Goal: Obtain resource: Download file/media

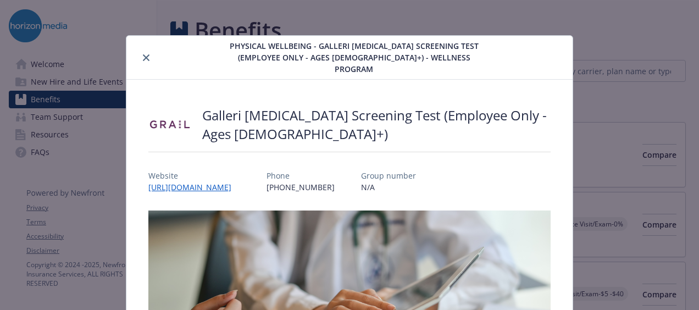
scroll to position [33, 0]
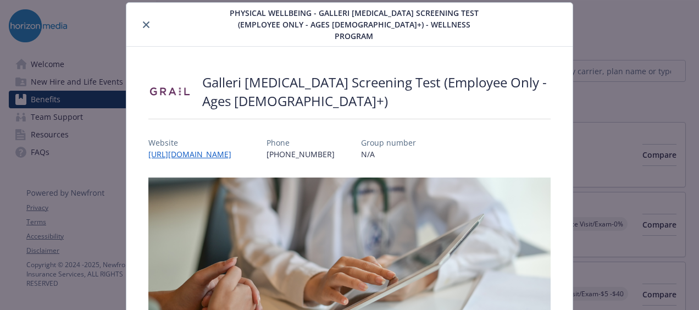
click at [145, 21] on icon "close" at bounding box center [146, 24] width 7 height 7
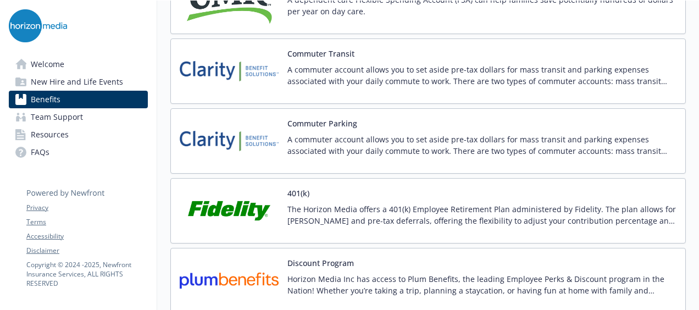
scroll to position [1892, 0]
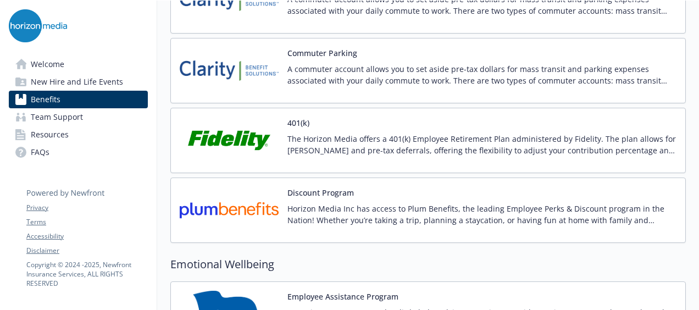
click at [321, 133] on p "The Horizon Media offers a 401(k) Employee Retirement Plan administered by Fide…" at bounding box center [481, 144] width 389 height 23
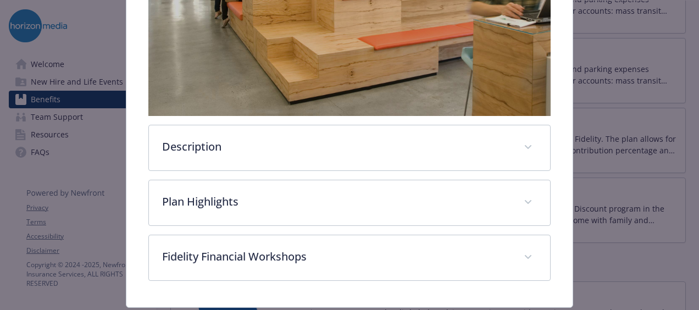
scroll to position [320, 0]
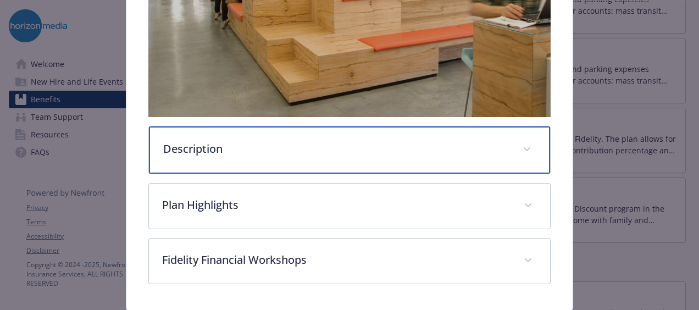
click at [313, 152] on div "Description" at bounding box center [349, 149] width 401 height 47
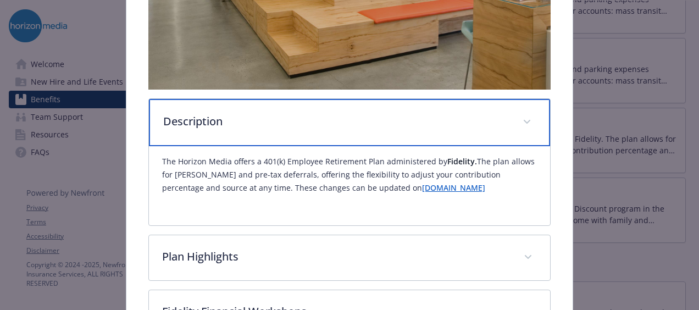
scroll to position [353, 0]
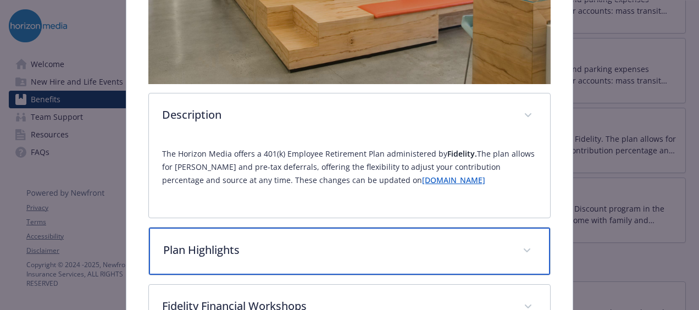
click at [328, 250] on p "Plan Highlights" at bounding box center [336, 250] width 346 height 16
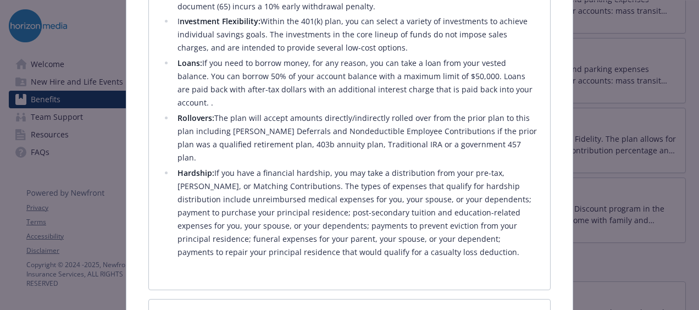
scroll to position [927, 0]
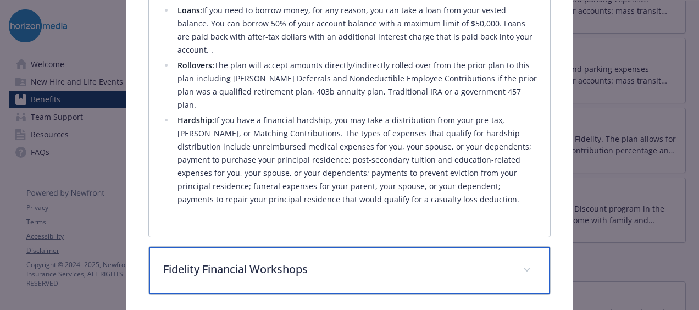
click at [307, 261] on p "Fidelity Financial Workshops" at bounding box center [336, 269] width 346 height 16
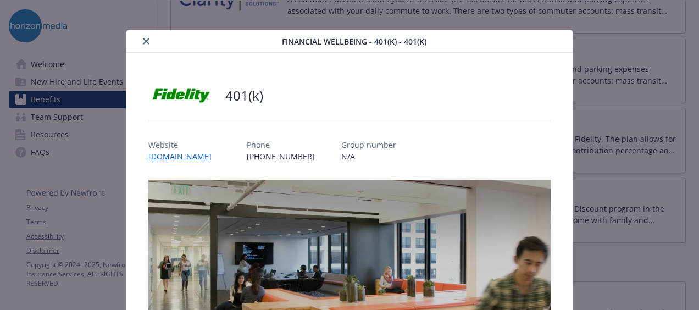
scroll to position [0, 0]
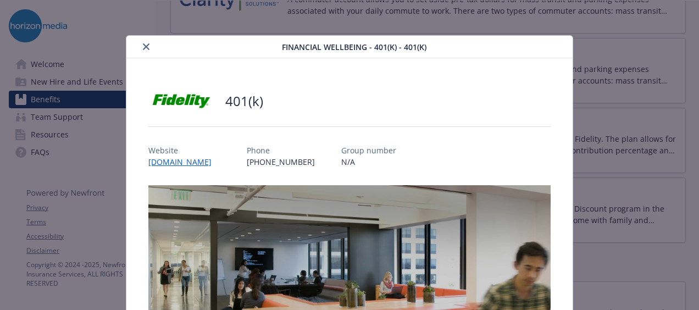
drag, startPoint x: 145, startPoint y: 52, endPoint x: 142, endPoint y: 40, distance: 11.9
click at [142, 40] on button "close" at bounding box center [146, 46] width 13 height 13
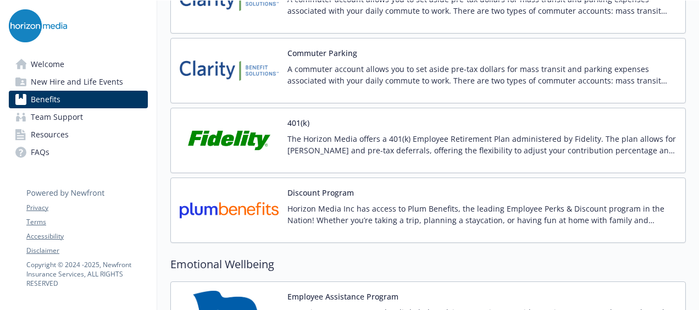
click at [142, 40] on div at bounding box center [78, 25] width 139 height 33
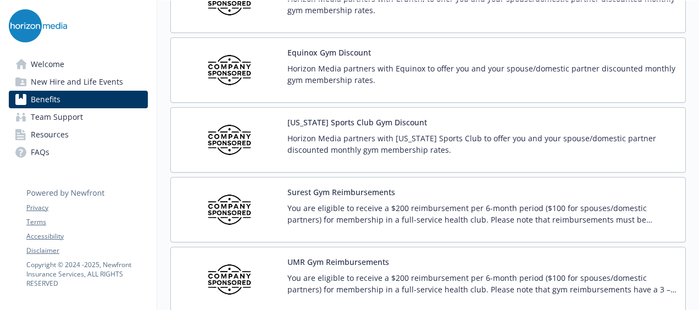
scroll to position [2623, 8]
click at [417, 187] on div "Surest Gym Reimbursements You are eligible to receive a $200 reimbursement per …" at bounding box center [481, 210] width 389 height 47
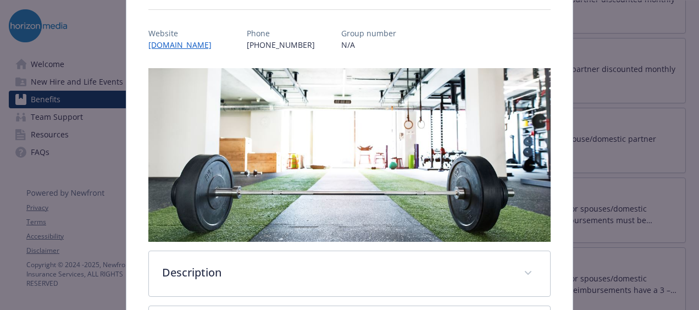
scroll to position [281, 0]
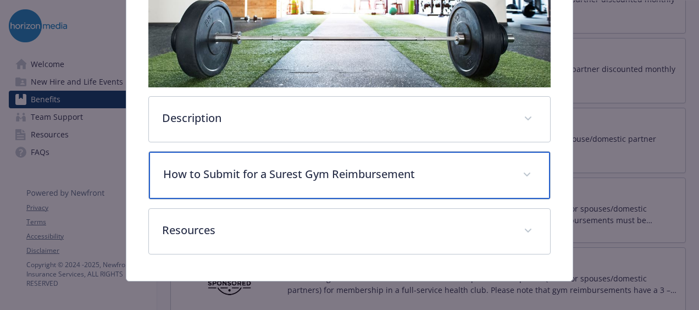
click at [388, 175] on p "How to Submit for a Surest Gym Reimbursement" at bounding box center [336, 174] width 346 height 16
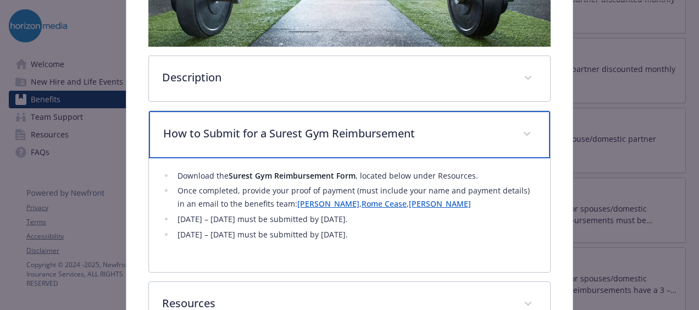
scroll to position [398, 0]
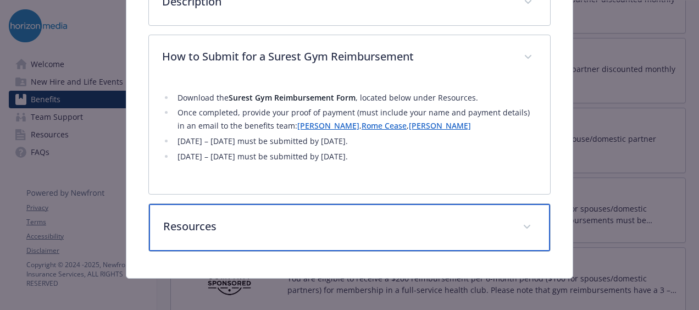
click at [281, 222] on p "Resources" at bounding box center [336, 226] width 346 height 16
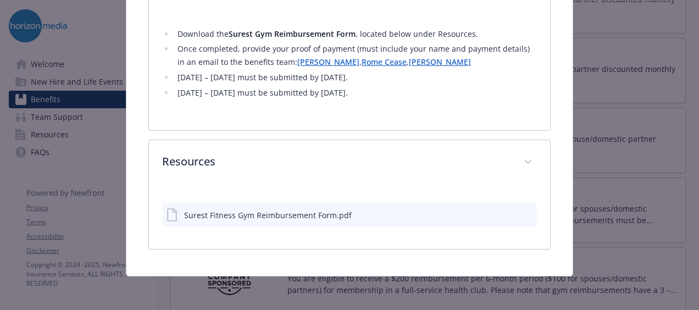
scroll to position [459, 0]
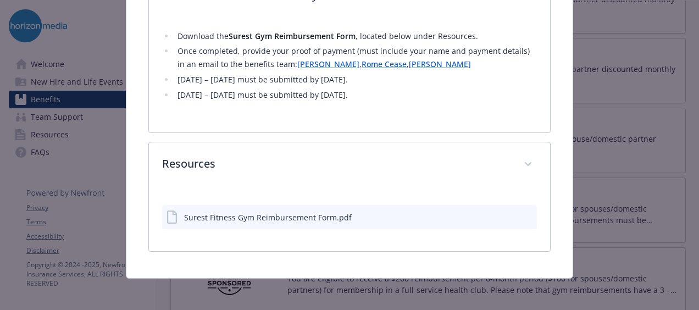
click at [281, 214] on div "Surest Fitness Gym Reimbursement Form.pdf" at bounding box center [268, 218] width 168 height 12
click at [503, 211] on div "details for plan Physical Wellbeing - Surest Gym Reimbursements - Gym / Health …" at bounding box center [518, 217] width 30 height 13
click at [522, 213] on icon "preview file" at bounding box center [527, 217] width 10 height 8
